Goal: Task Accomplishment & Management: Manage account settings

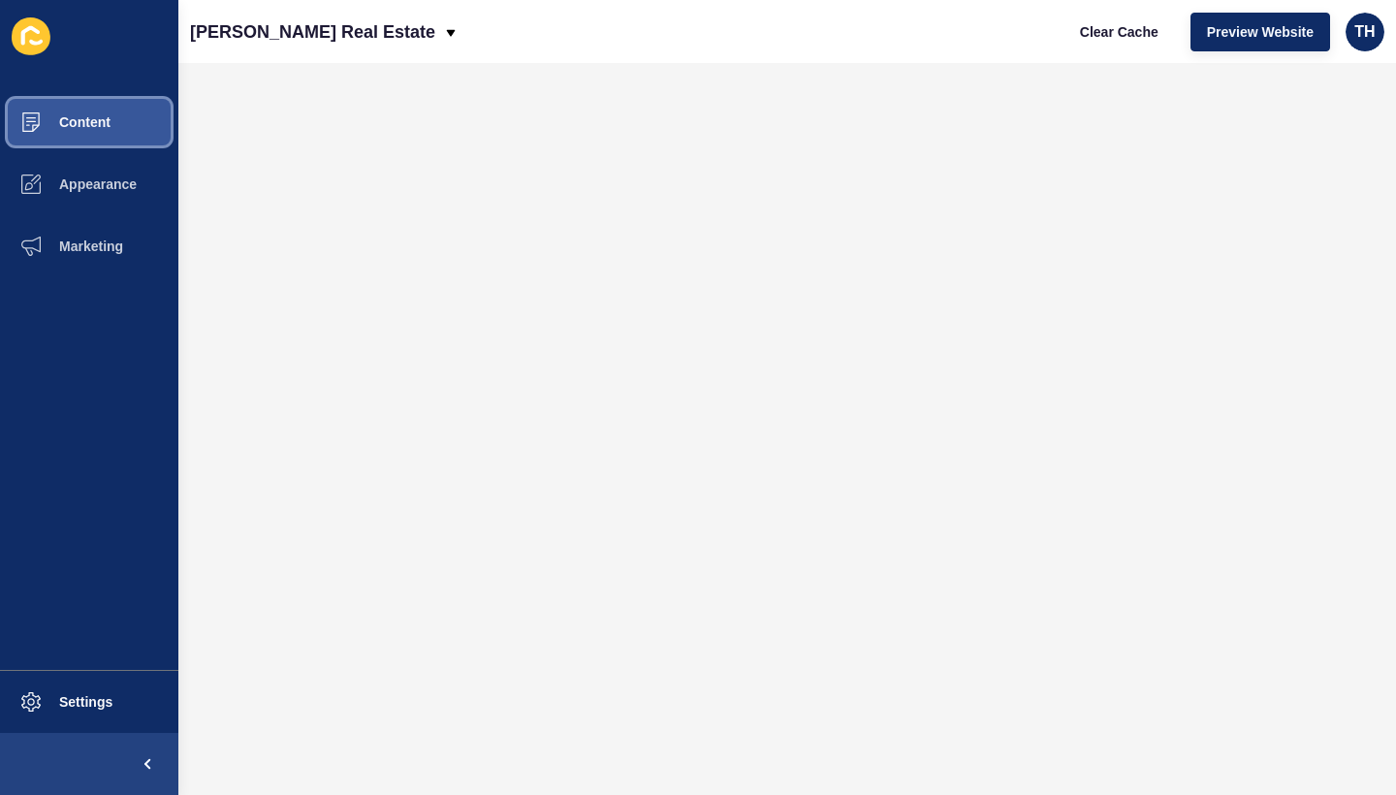
click at [131, 139] on button "Content" at bounding box center [89, 122] width 178 height 62
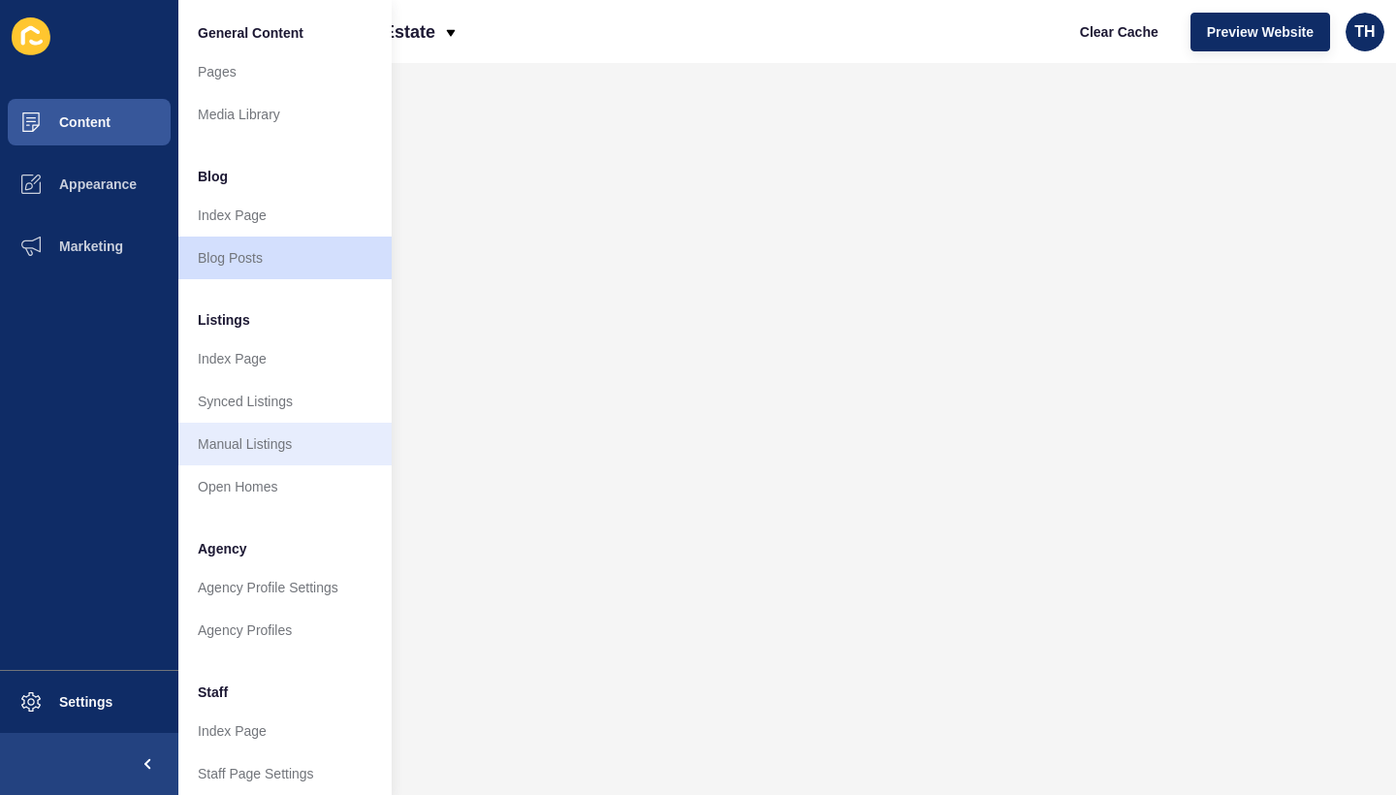
click at [304, 447] on link "Manual Listings" at bounding box center [284, 444] width 213 height 43
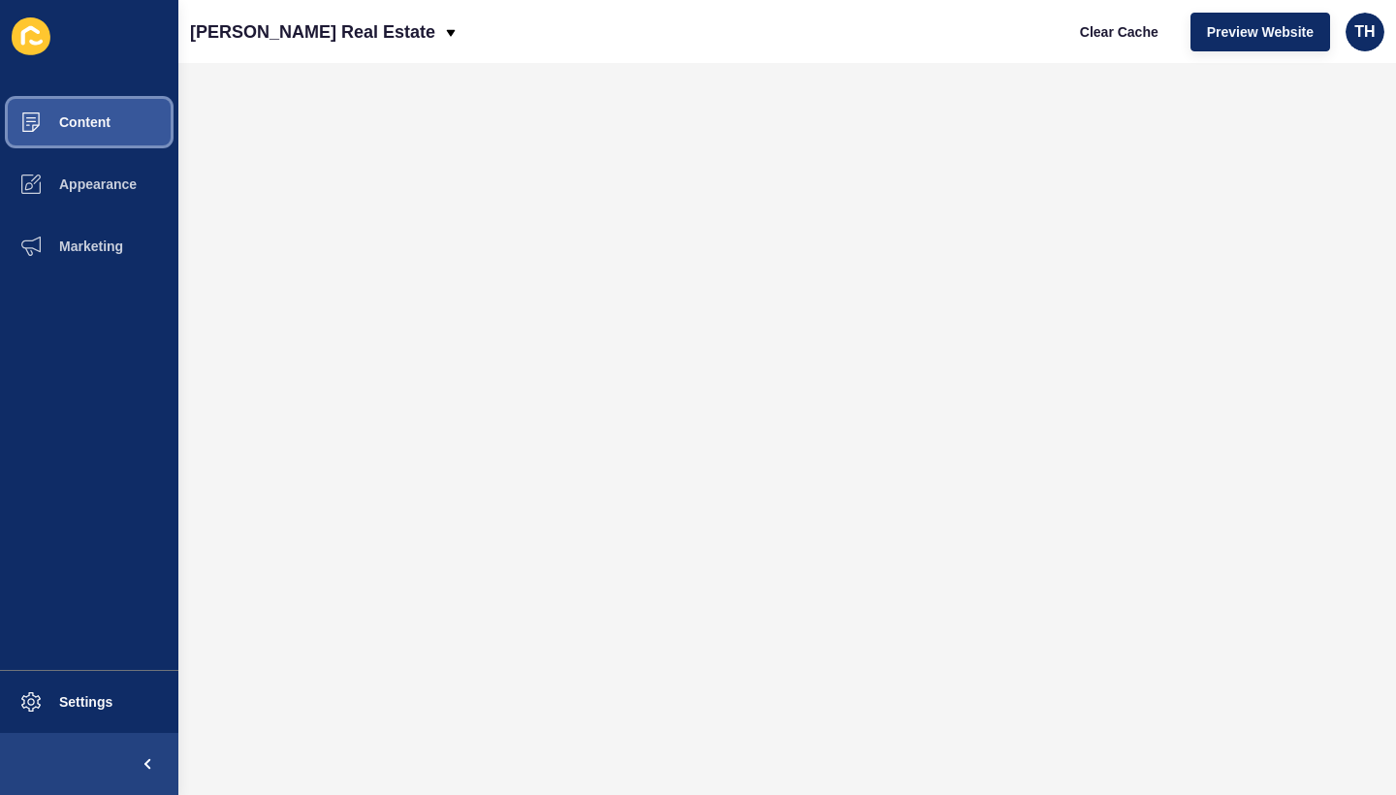
click at [91, 107] on button "Content" at bounding box center [89, 122] width 178 height 62
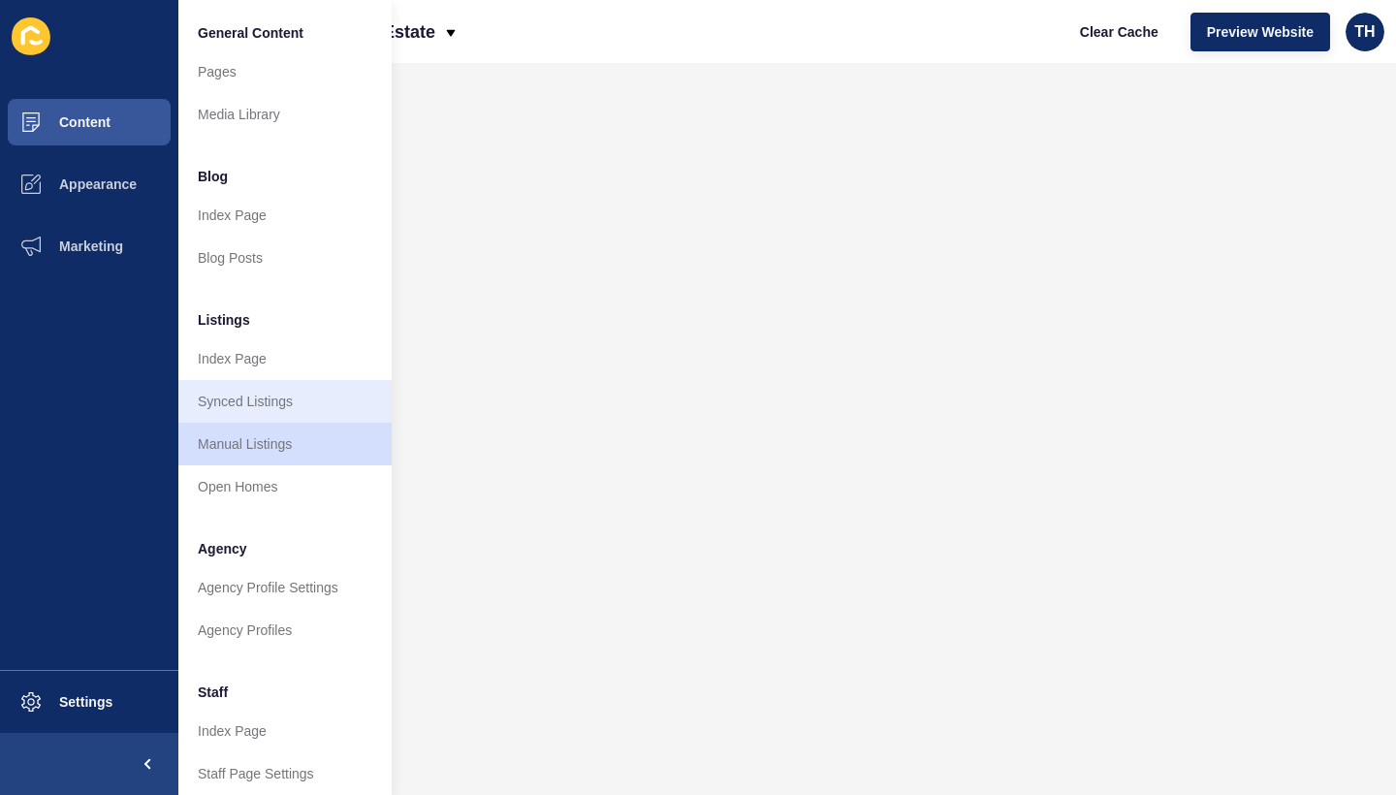
click at [255, 395] on link "Synced Listings" at bounding box center [284, 401] width 213 height 43
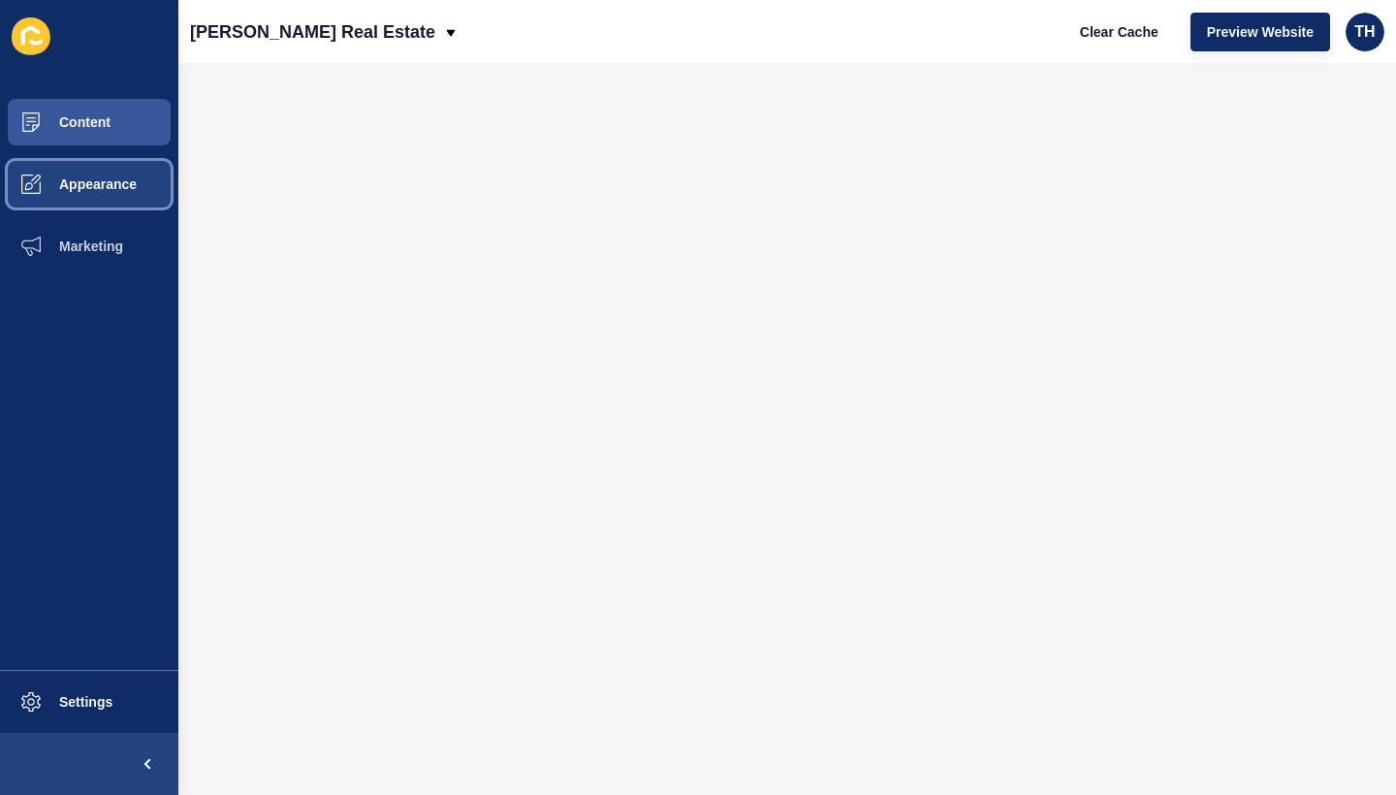
click at [136, 198] on button "Appearance" at bounding box center [89, 184] width 178 height 62
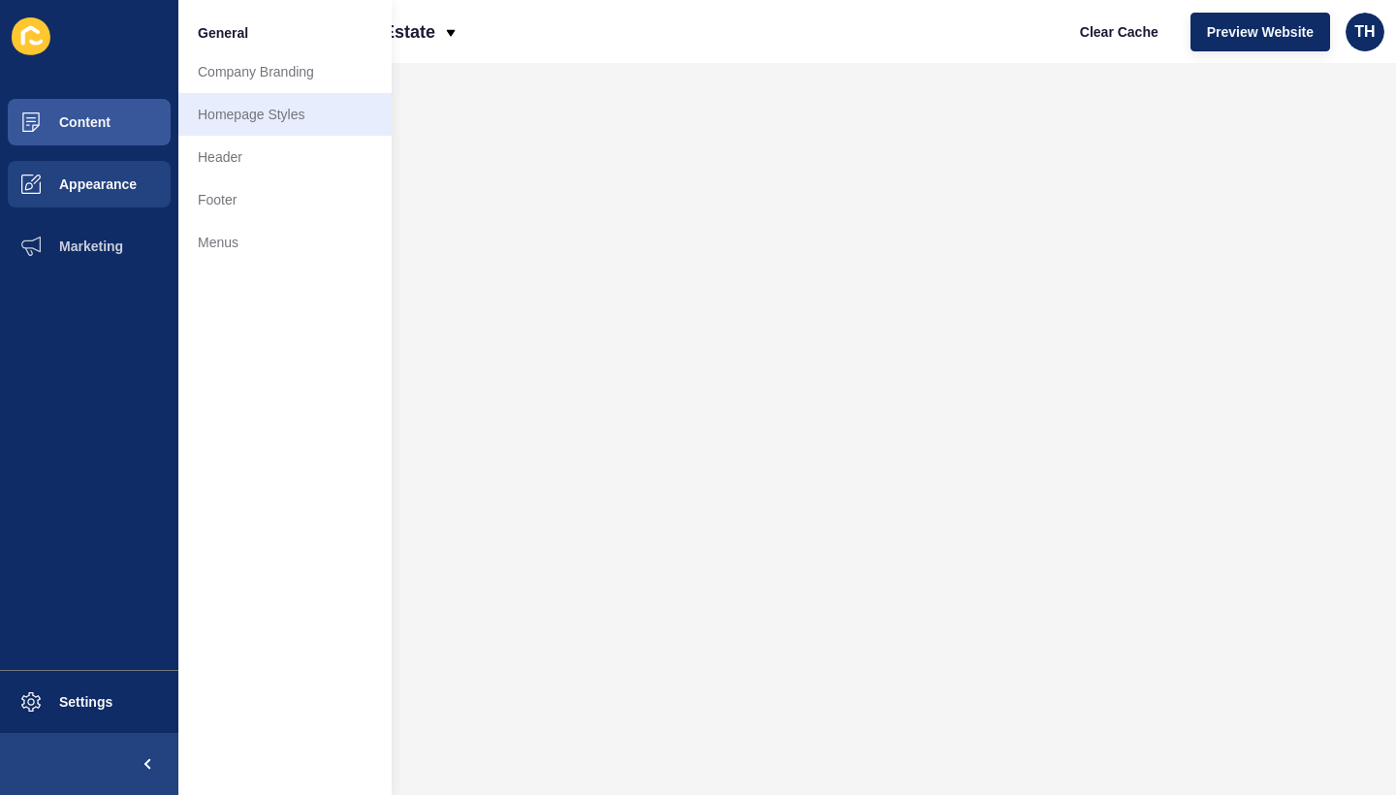
click at [298, 108] on link "Homepage Styles" at bounding box center [284, 114] width 213 height 43
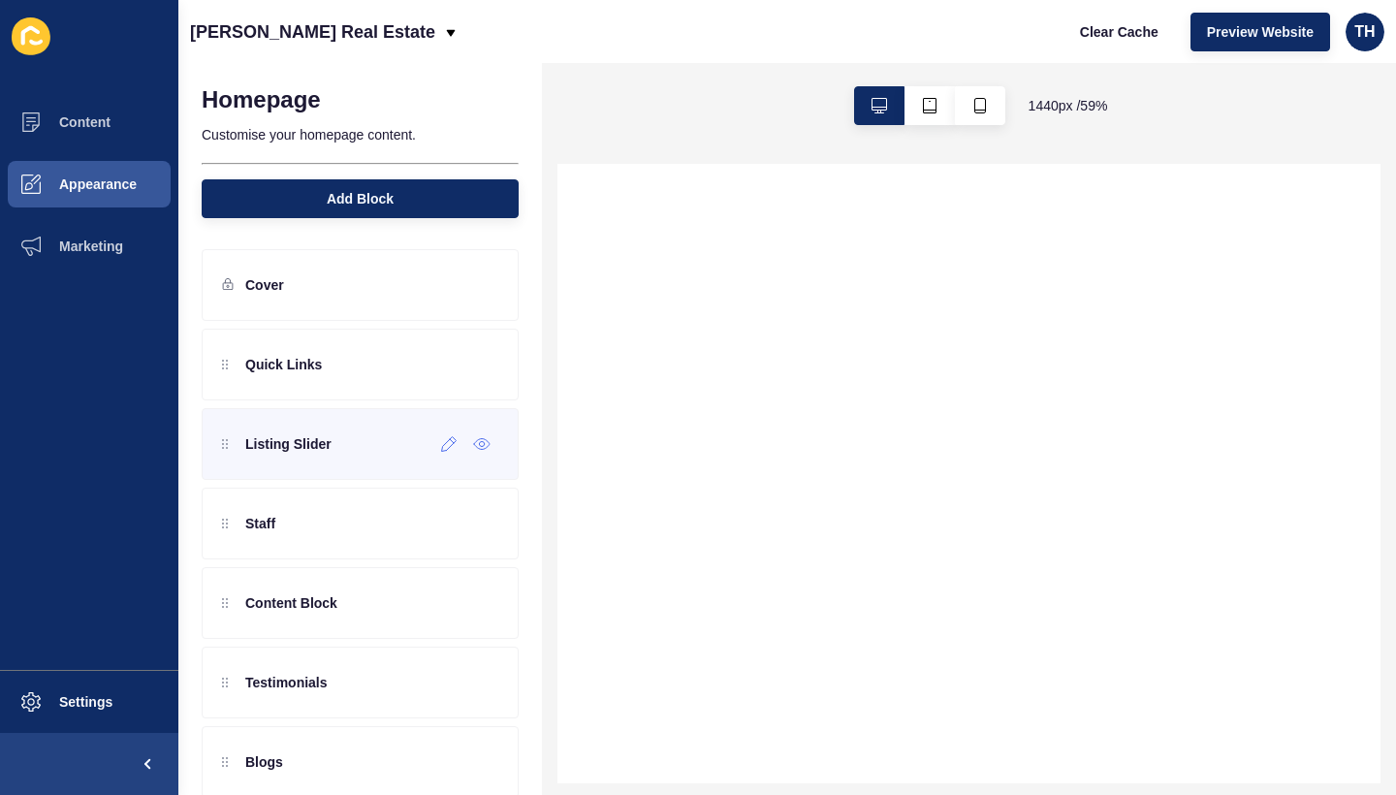
click at [304, 447] on p "Listing Slider" at bounding box center [288, 443] width 86 height 19
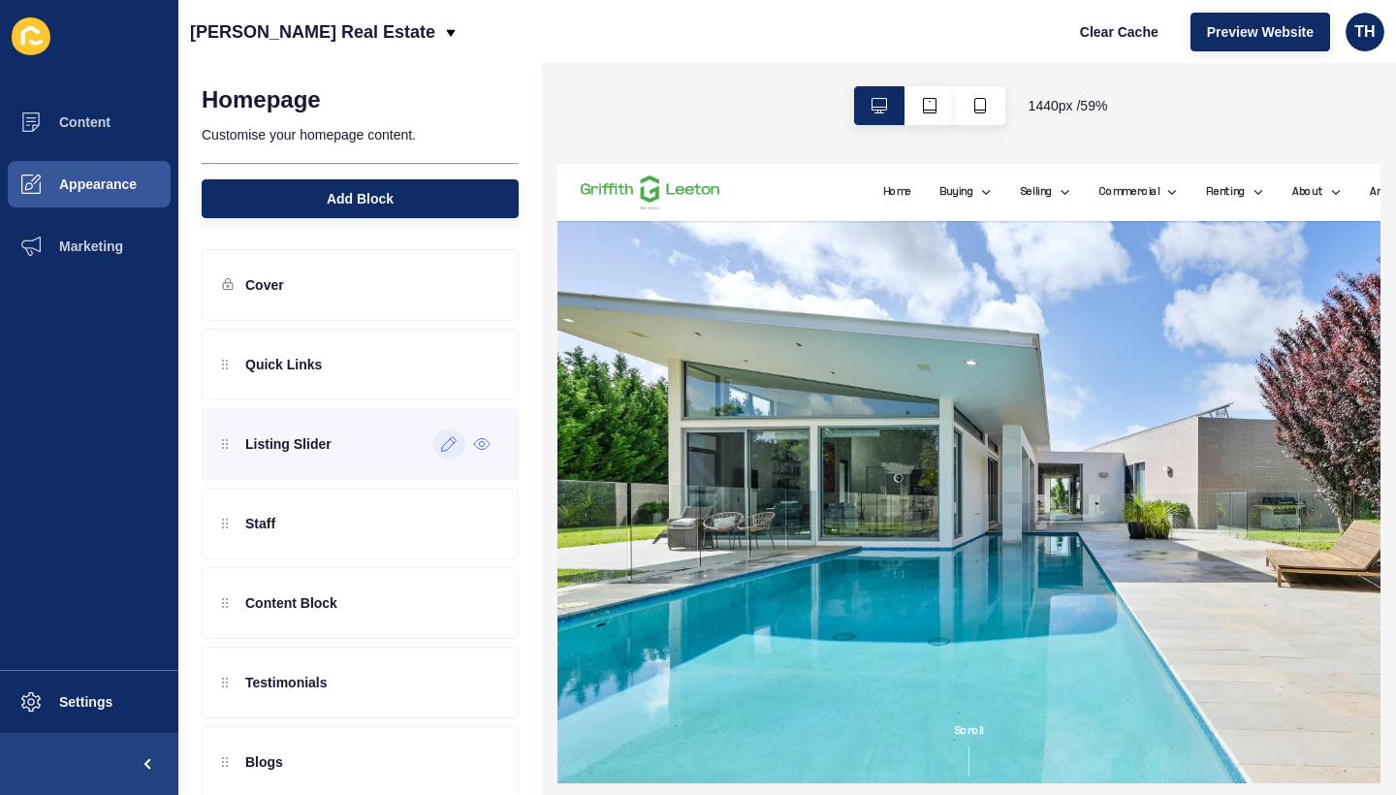
click at [442, 446] on icon at bounding box center [449, 444] width 16 height 16
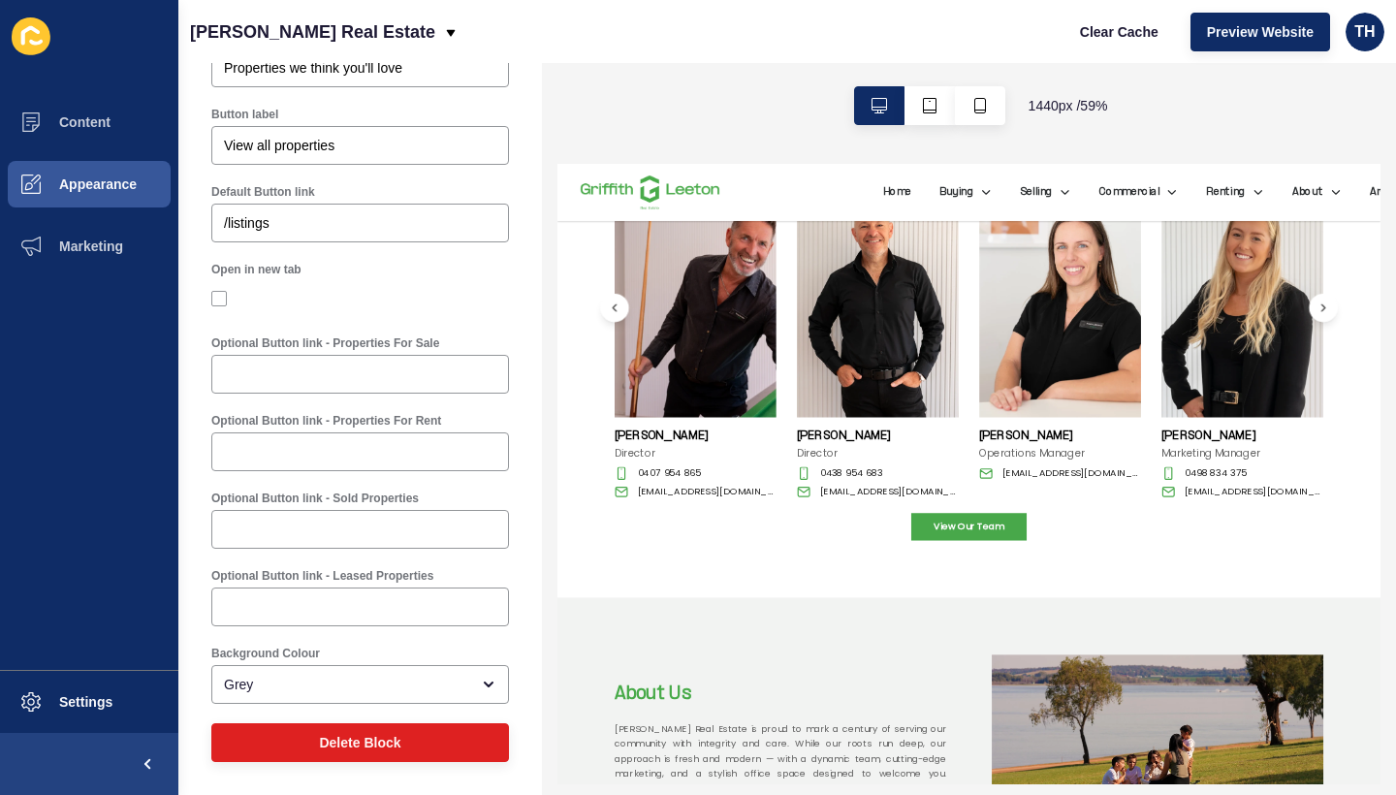
scroll to position [2261, 0]
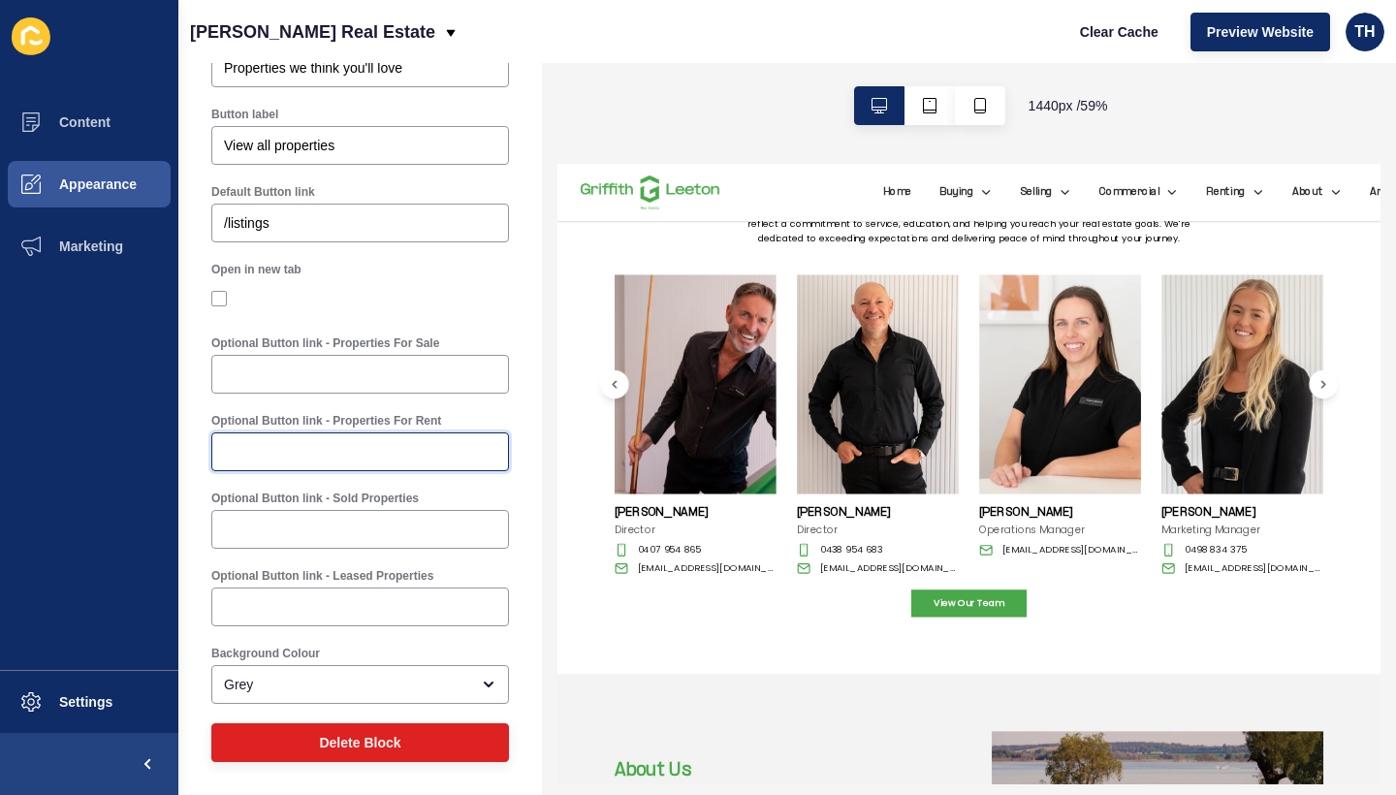
click at [445, 452] on input "Optional Button link - Properties For Rent" at bounding box center [360, 451] width 272 height 19
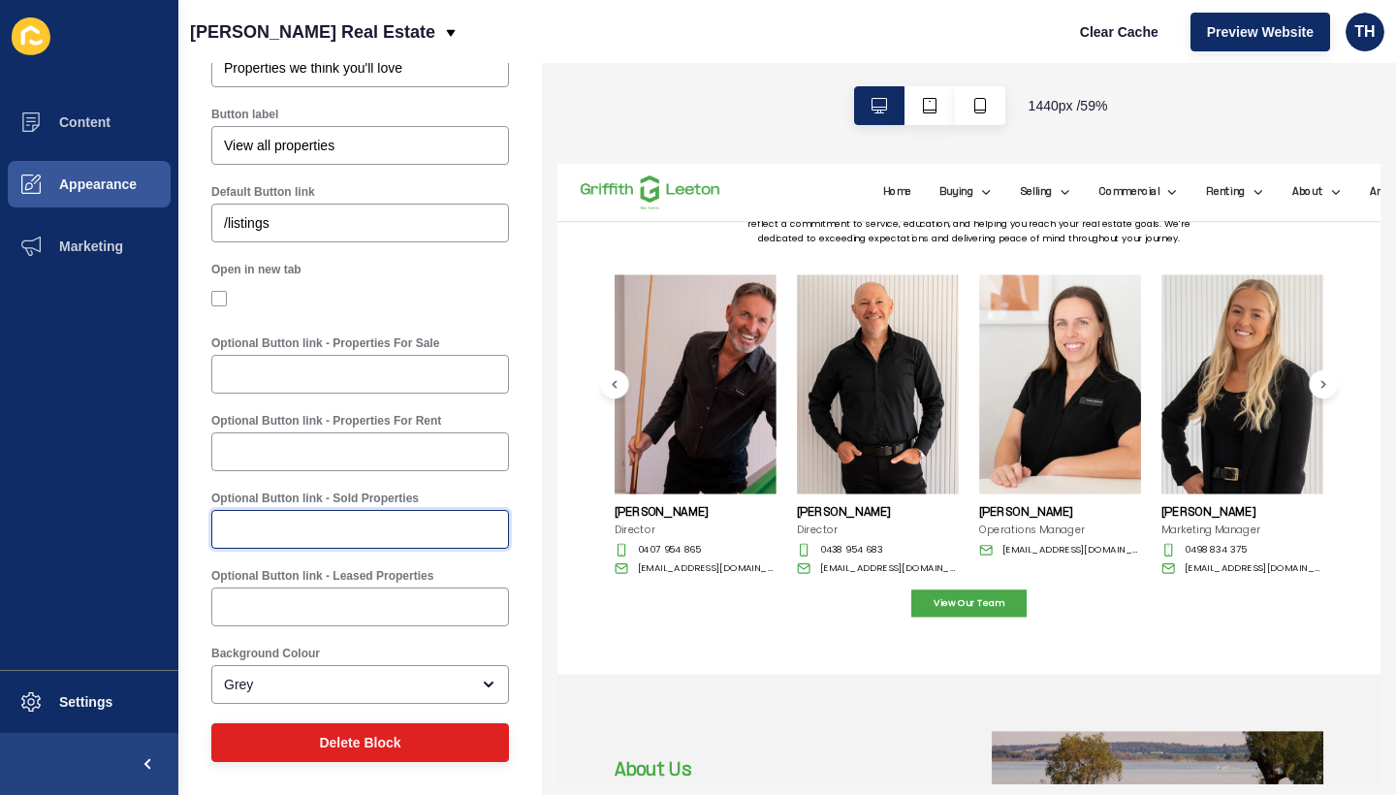
click at [432, 533] on input "Optional Button link - Sold Properties" at bounding box center [360, 529] width 272 height 19
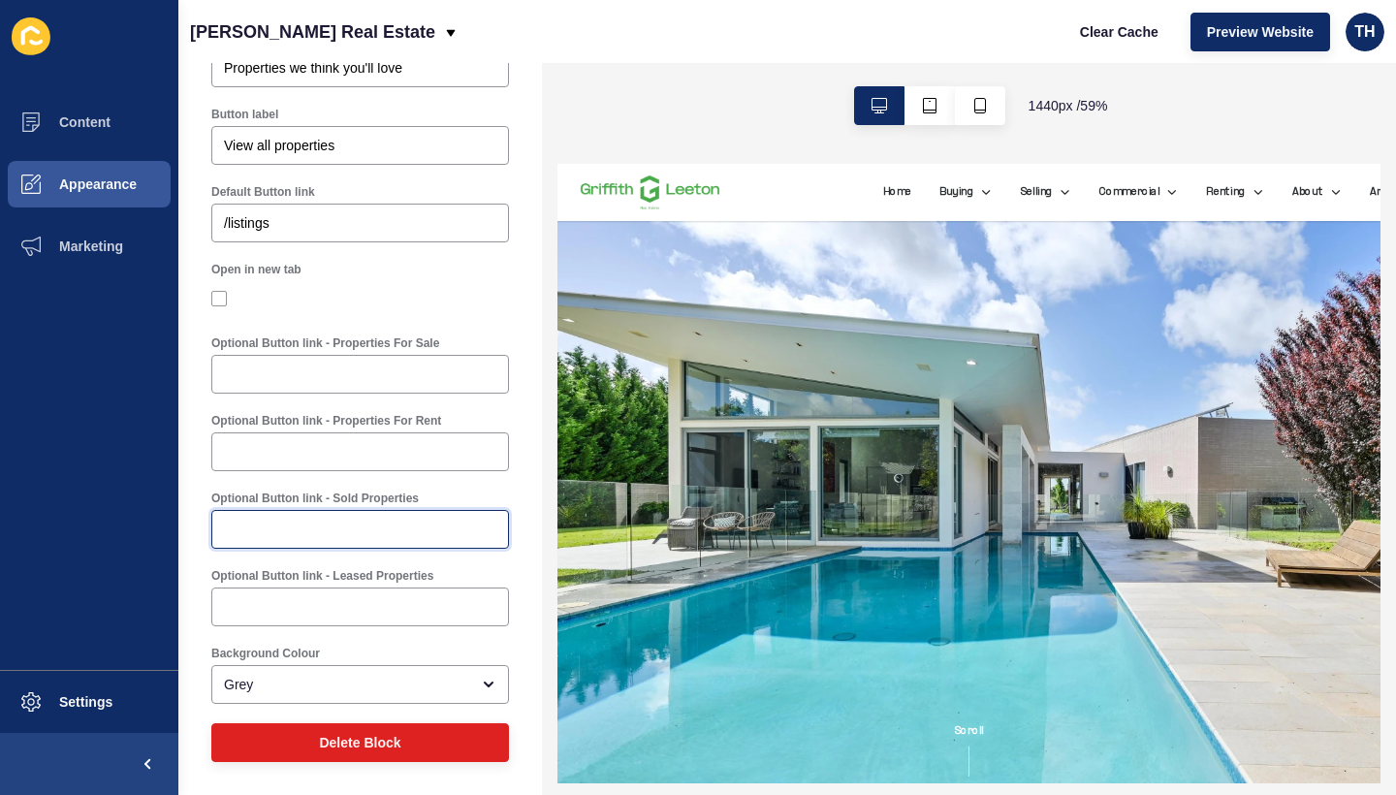
scroll to position [0, 0]
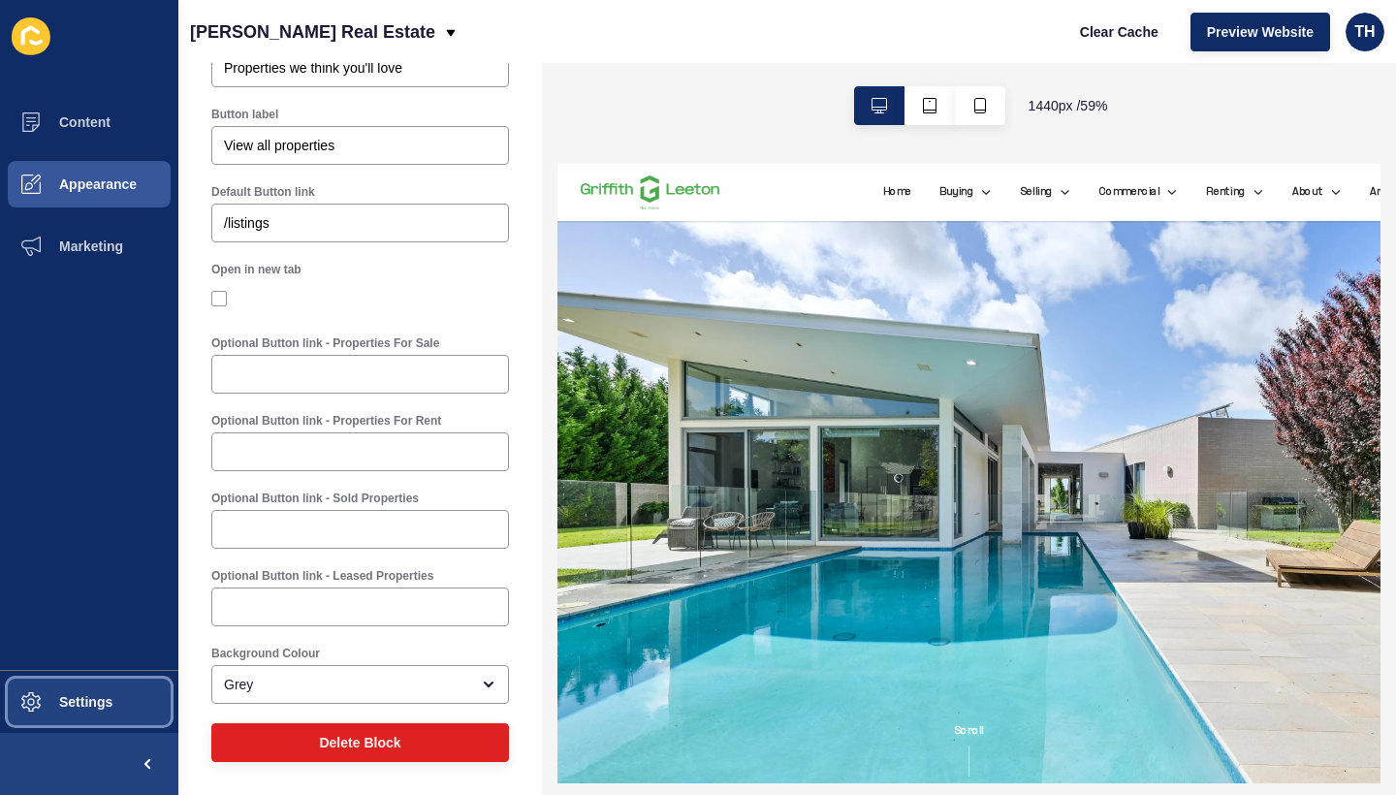
click at [80, 717] on button "Settings" at bounding box center [89, 702] width 178 height 62
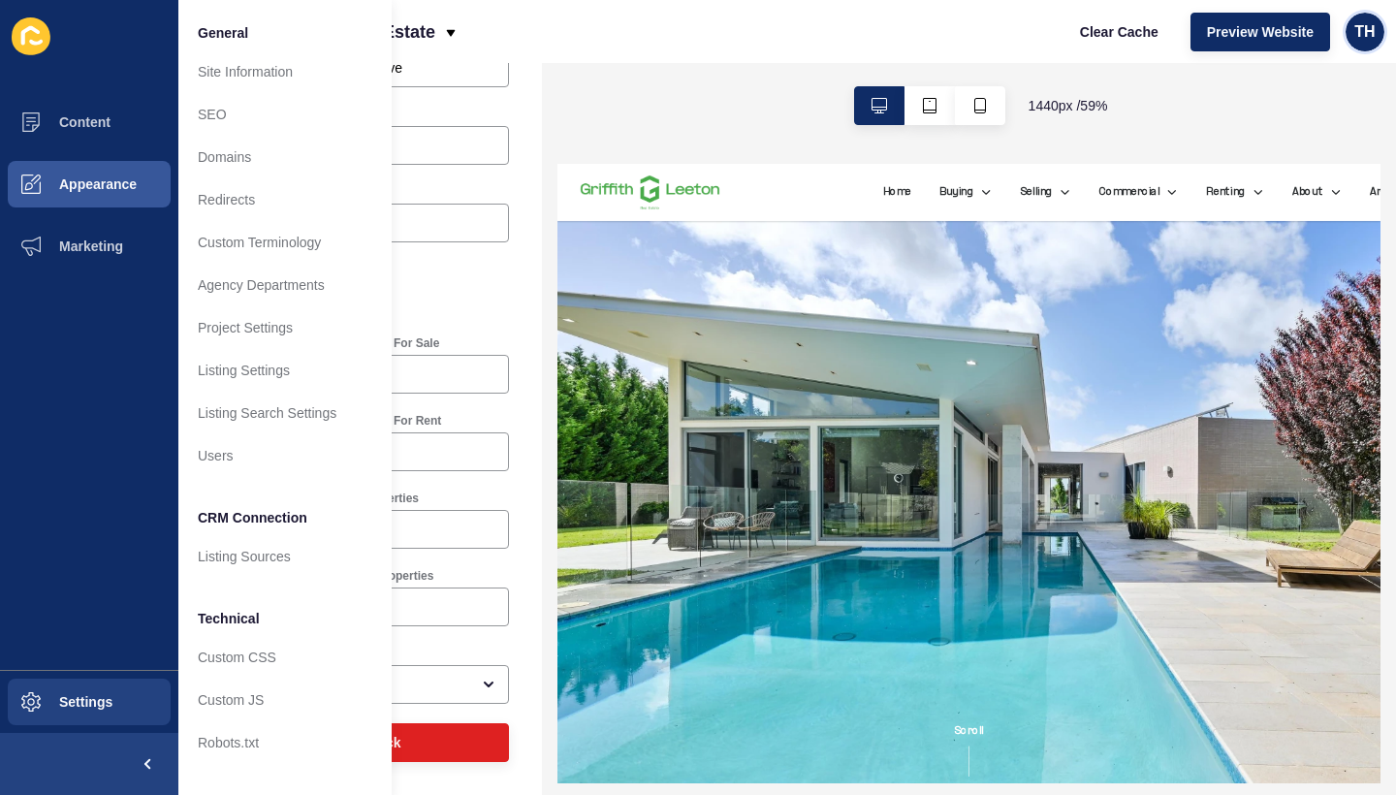
click at [1380, 34] on div "TH" at bounding box center [1365, 32] width 39 height 39
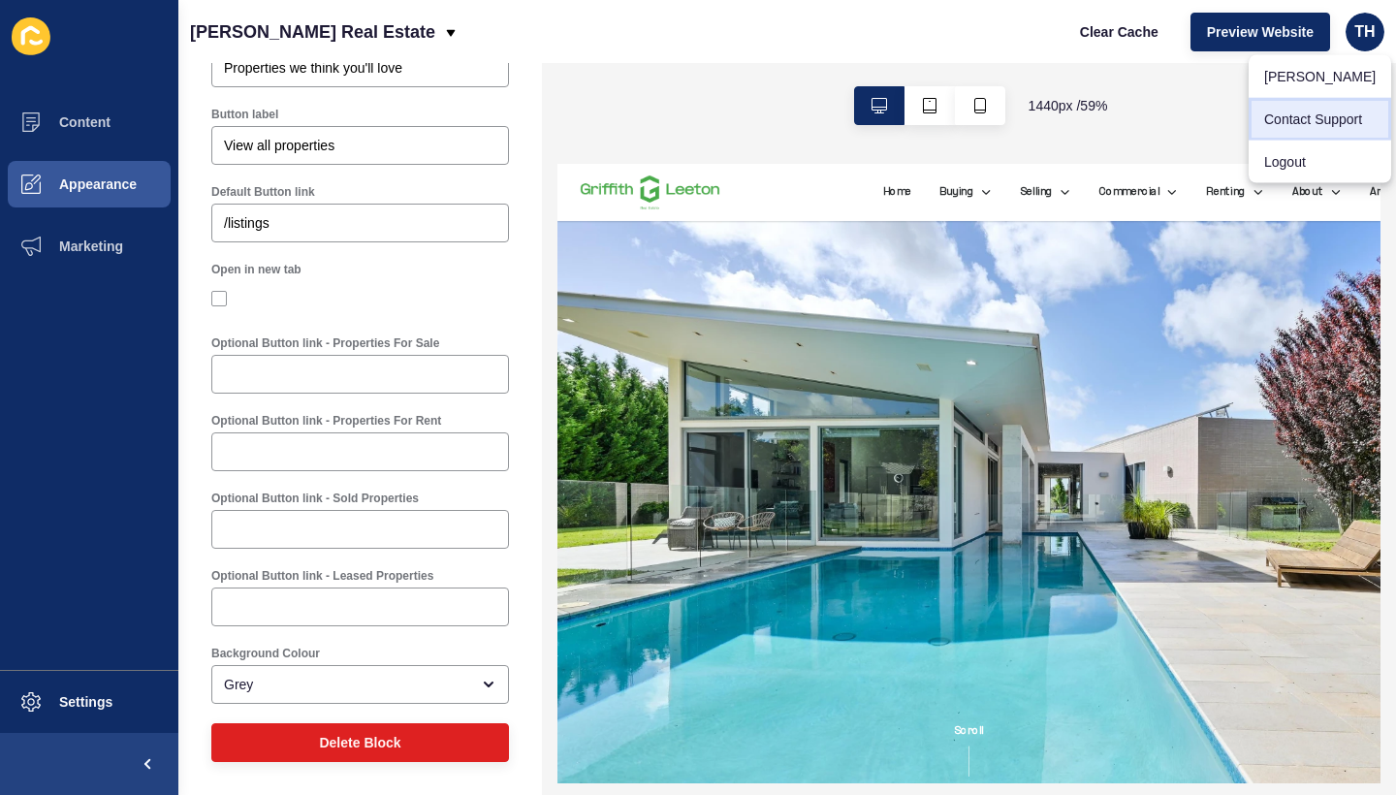
click at [1321, 121] on link "Contact Support" at bounding box center [1320, 119] width 143 height 43
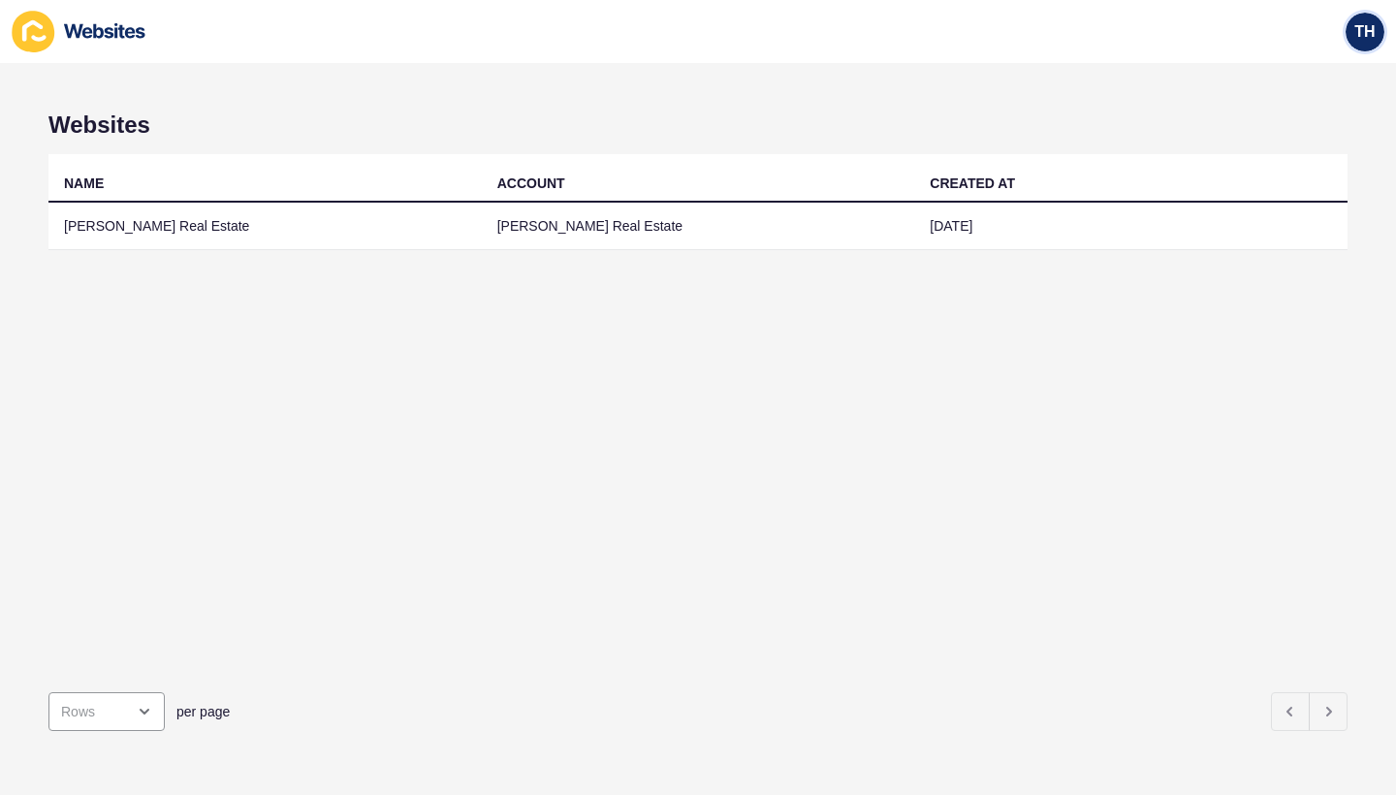
click at [1358, 48] on div "TH" at bounding box center [1365, 32] width 39 height 39
click at [1315, 132] on link "Contact Support" at bounding box center [1320, 119] width 143 height 43
